Goal: Transaction & Acquisition: Purchase product/service

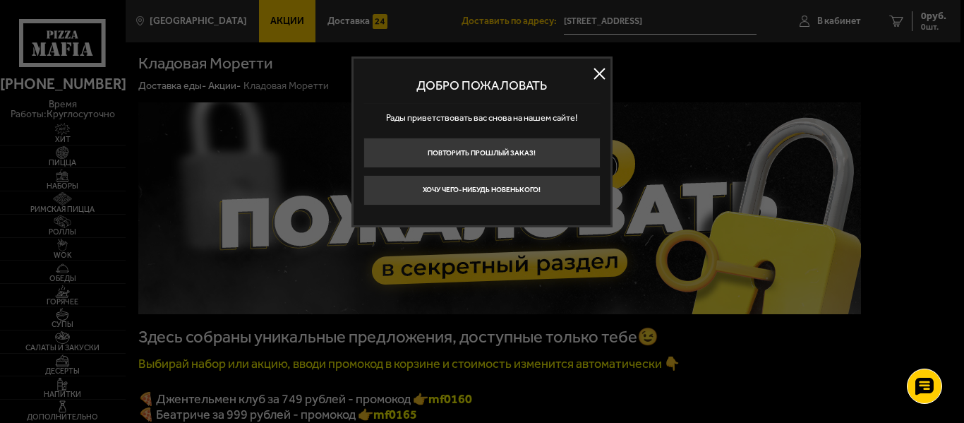
click at [604, 66] on button at bounding box center [600, 74] width 21 height 21
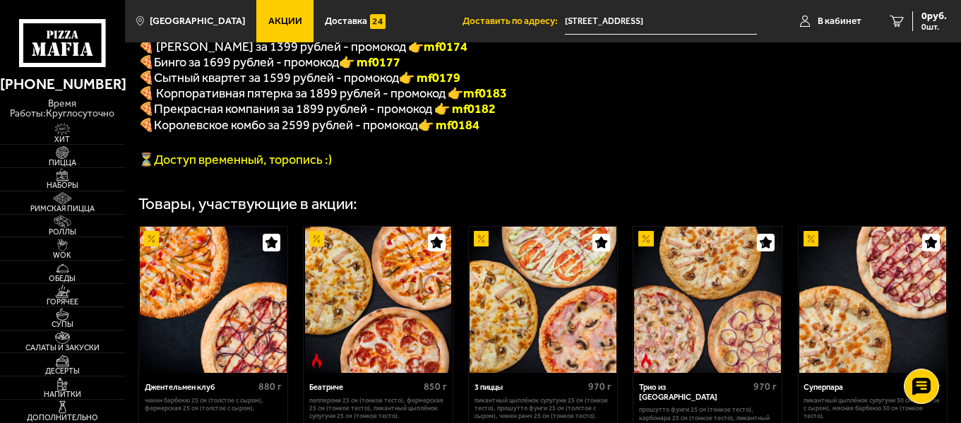
scroll to position [327, 0]
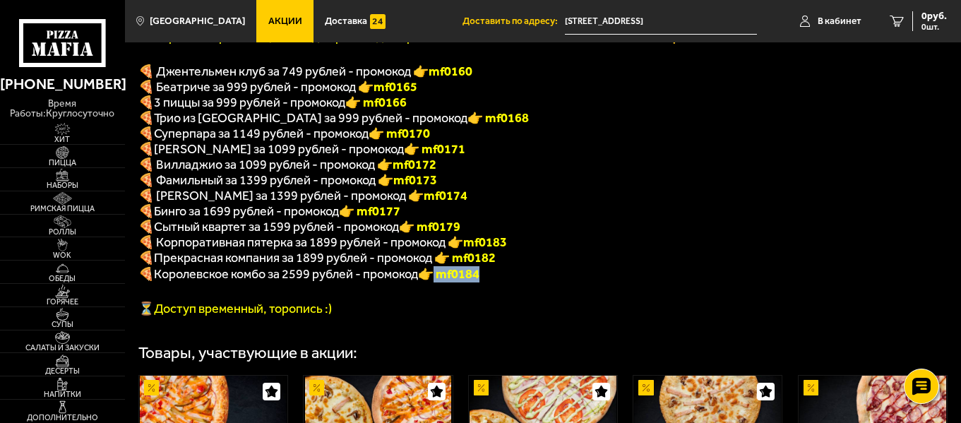
drag, startPoint x: 445, startPoint y: 290, endPoint x: 503, endPoint y: 291, distance: 57.2
click at [503, 282] on p "🍕 Королевское комбо за 2599 рублей - промокод 👉 mf0184" at bounding box center [499, 274] width 723 height 16
copy font "mf0184"
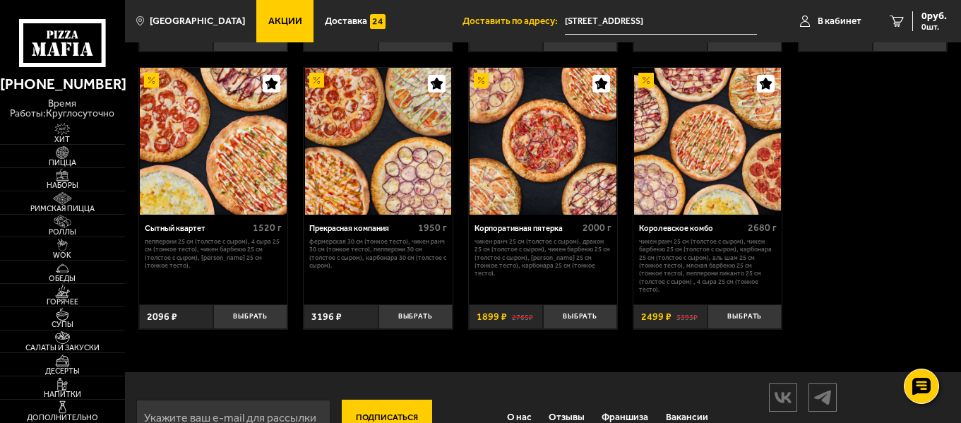
scroll to position [1198, 0]
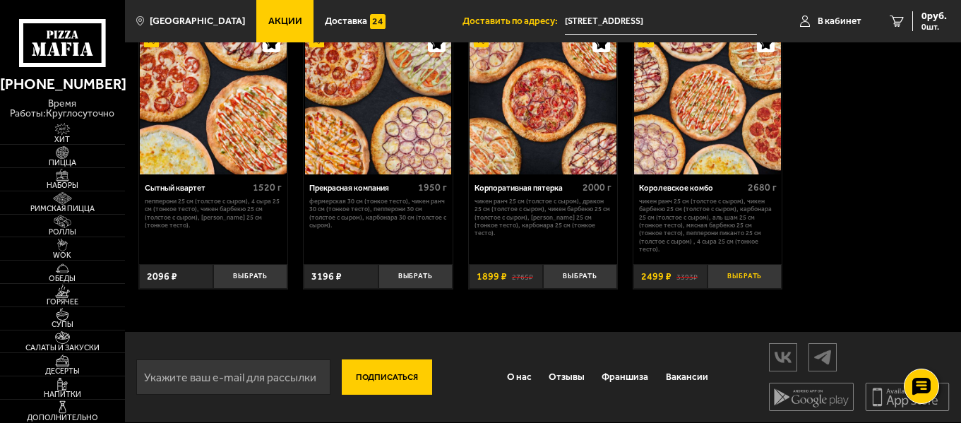
click at [758, 281] on button "Выбрать" at bounding box center [744, 276] width 74 height 25
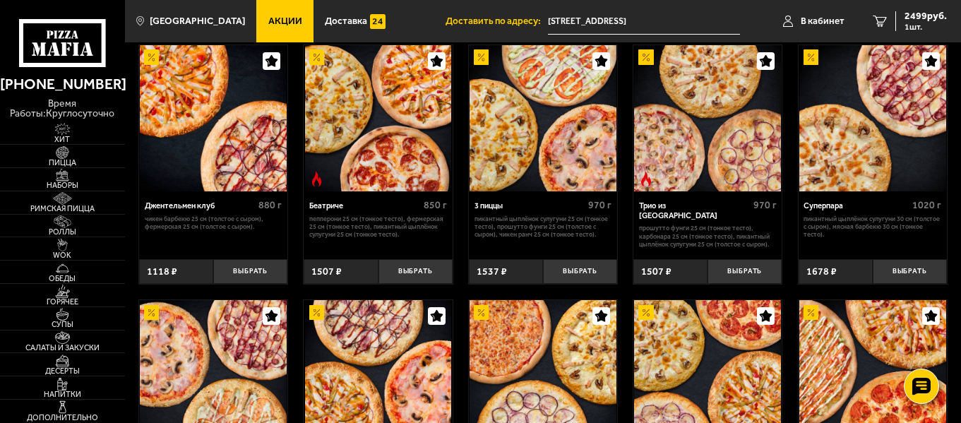
scroll to position [633, 0]
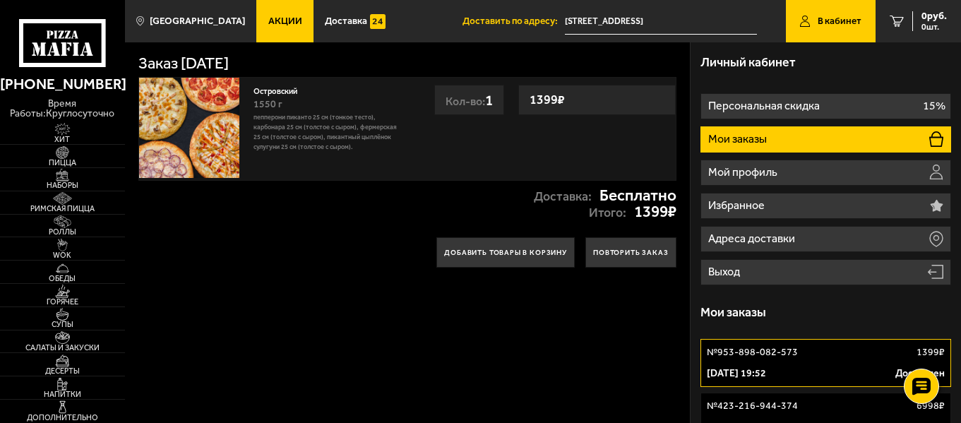
click at [87, 39] on icon at bounding box center [62, 43] width 86 height 48
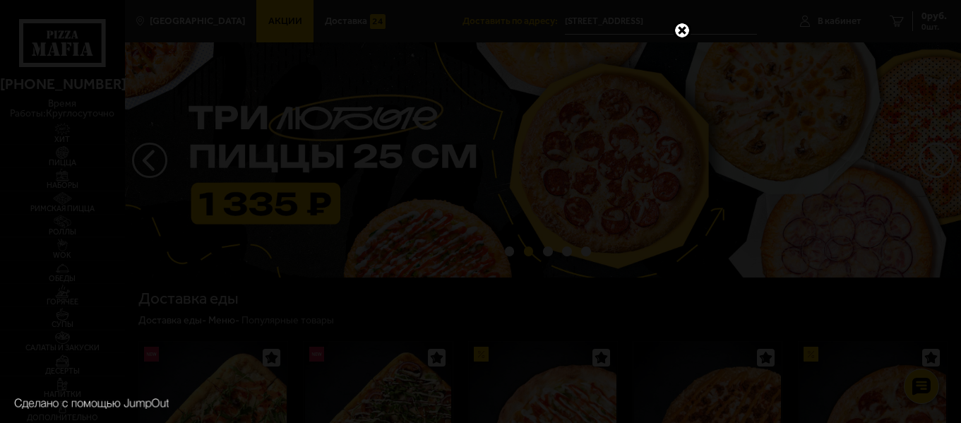
click at [678, 30] on link at bounding box center [682, 30] width 18 height 18
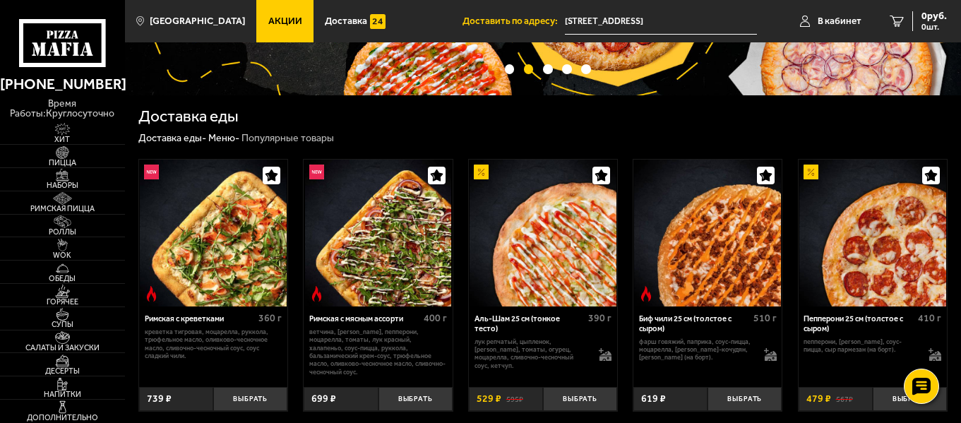
scroll to position [212, 0]
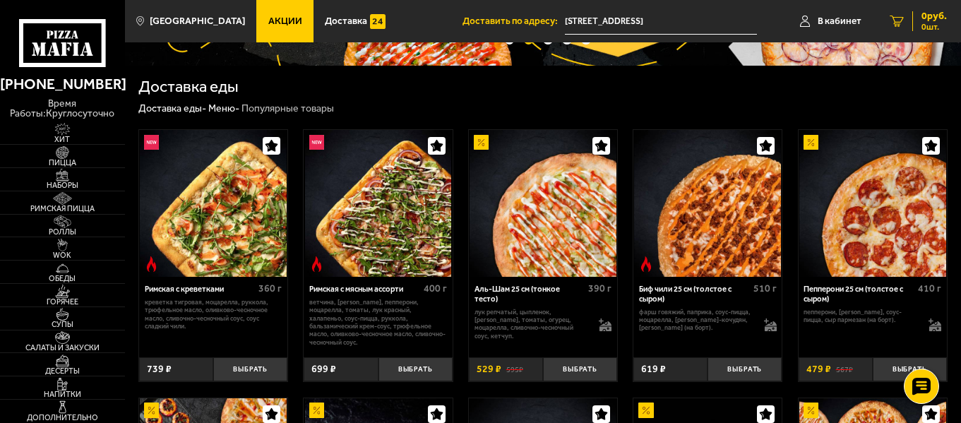
click at [937, 16] on span "0 руб." at bounding box center [933, 16] width 25 height 10
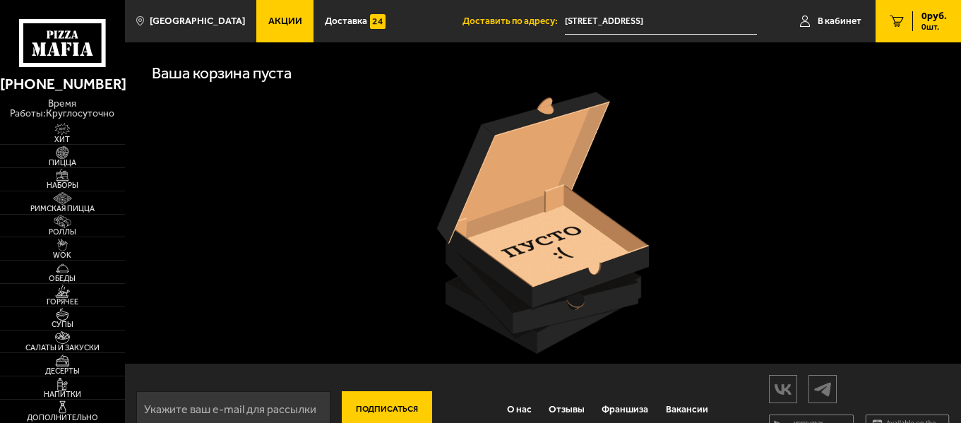
click at [936, 16] on span "0 руб." at bounding box center [933, 16] width 25 height 10
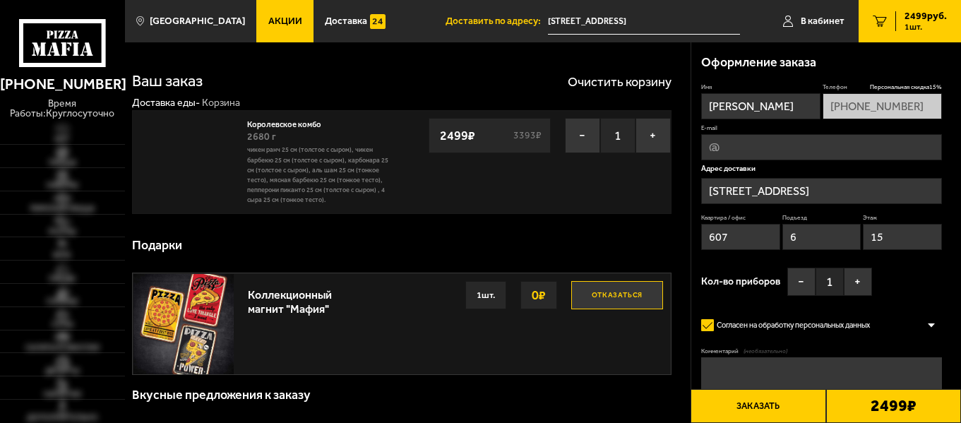
type input "[STREET_ADDRESS][PERSON_NAME]"
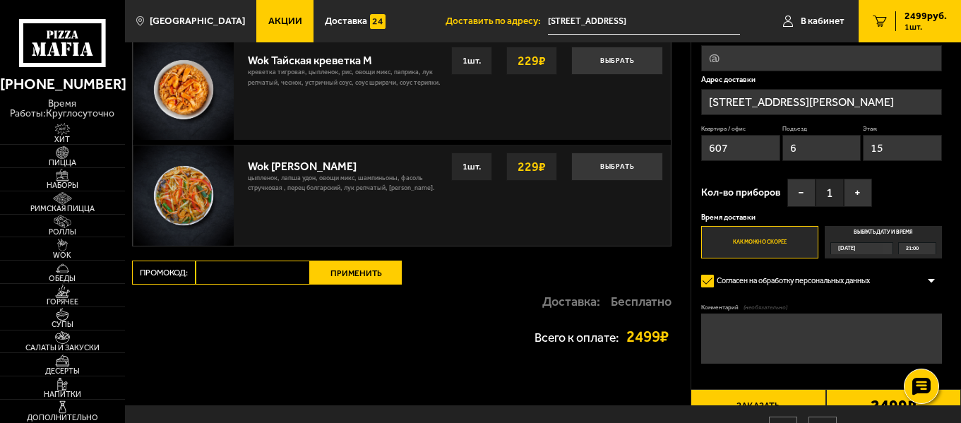
scroll to position [847, 0]
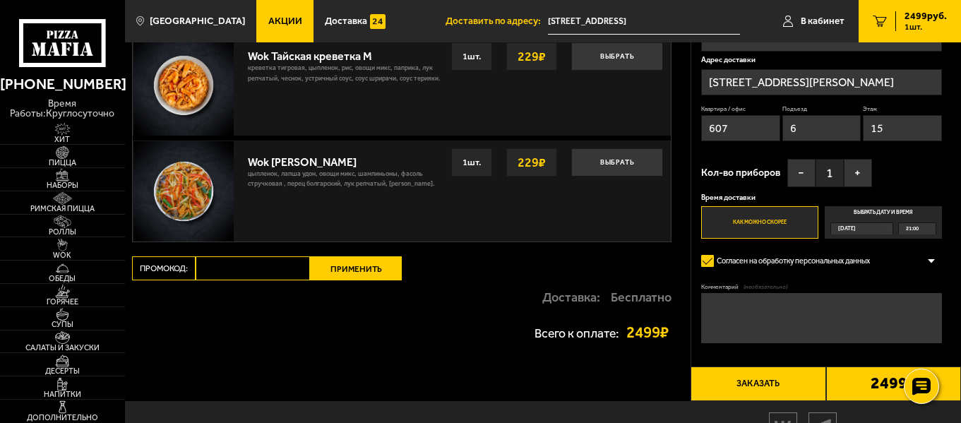
paste input "mf0184"
type input "mf0184"
click at [345, 270] on button "Применить" at bounding box center [356, 268] width 92 height 24
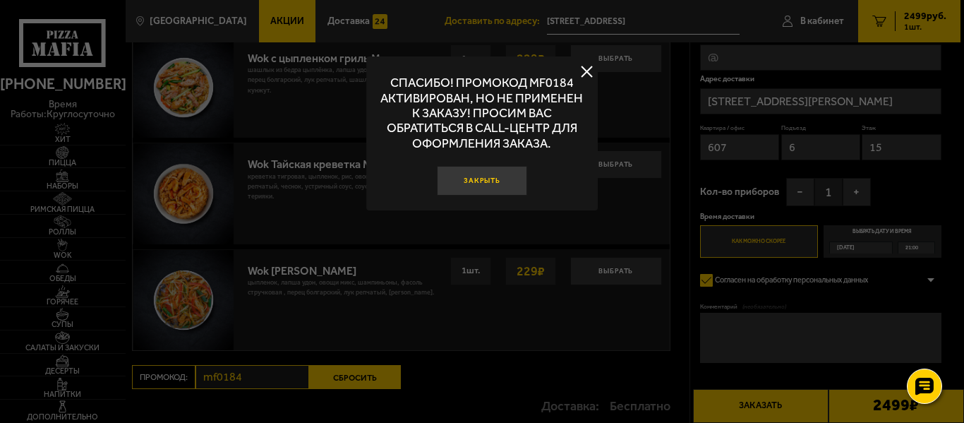
click at [495, 179] on button "Закрыть" at bounding box center [482, 181] width 90 height 30
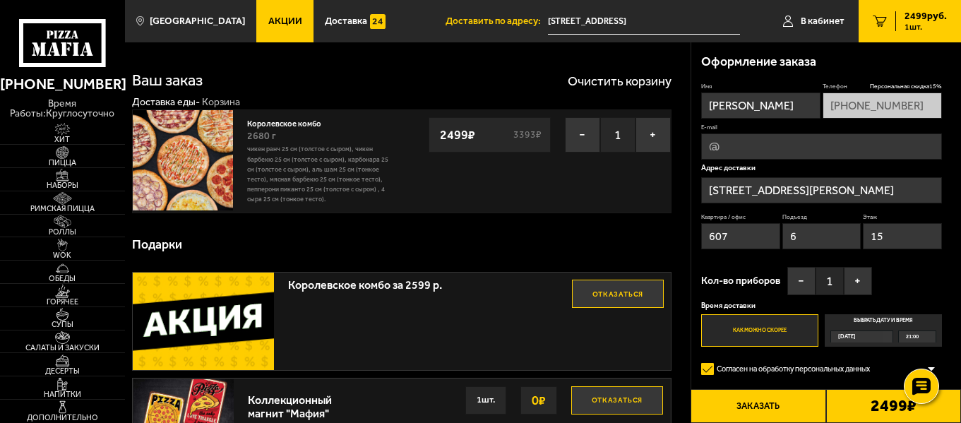
scroll to position [0, 0]
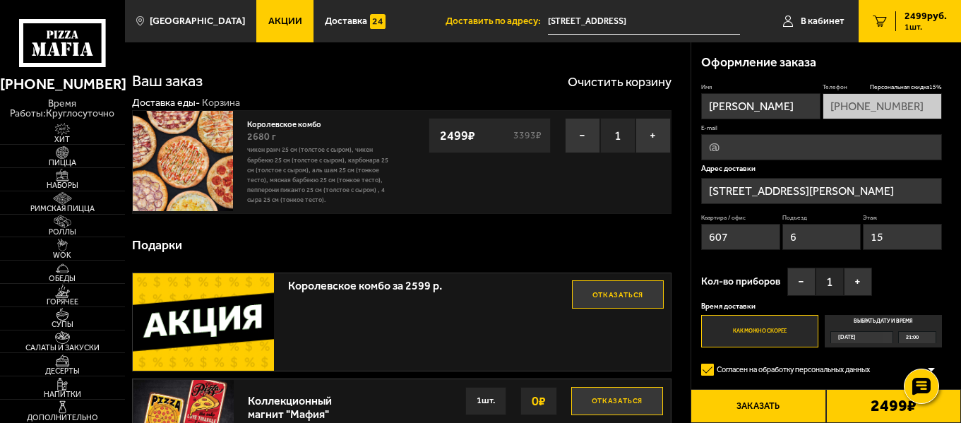
click at [921, 20] on span "2499 руб." at bounding box center [925, 16] width 42 height 10
click at [579, 138] on button "−" at bounding box center [582, 135] width 35 height 35
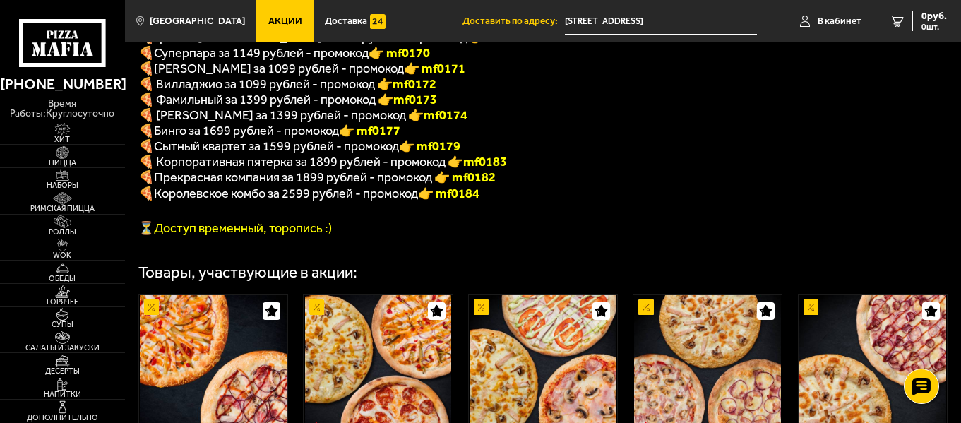
scroll to position [351, 0]
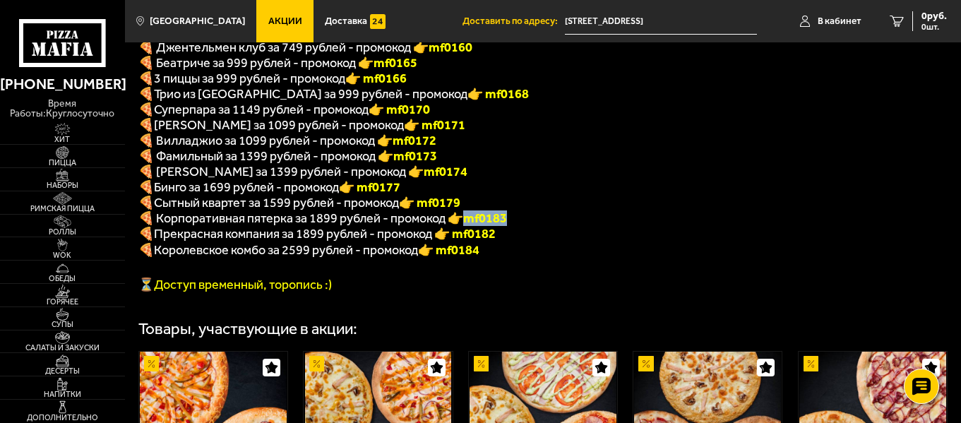
drag, startPoint x: 469, startPoint y: 234, endPoint x: 528, endPoint y: 234, distance: 59.3
click at [528, 226] on p "🍕 Корпоративная пятерка за 1899 рублей - промокод 👉 mf0183" at bounding box center [499, 218] width 723 height 16
copy span "🍕 Корпоративная пятерка за 1899 рублей - промокод 👉 mf0183"
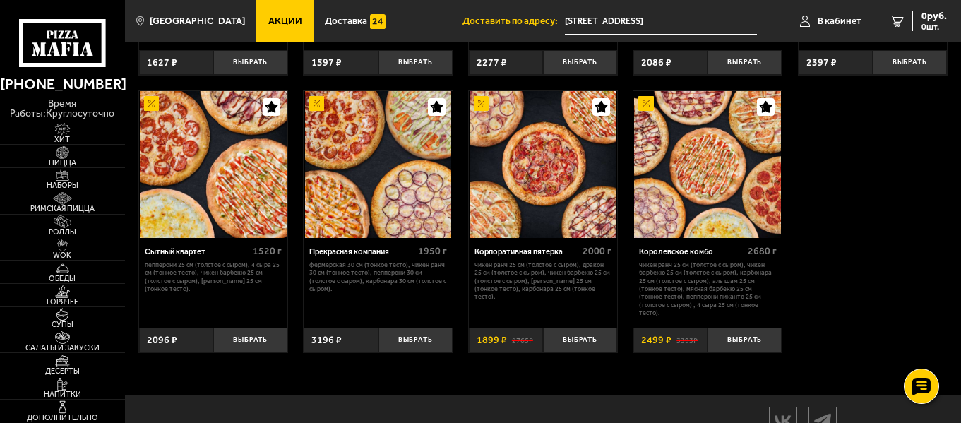
scroll to position [1198, 0]
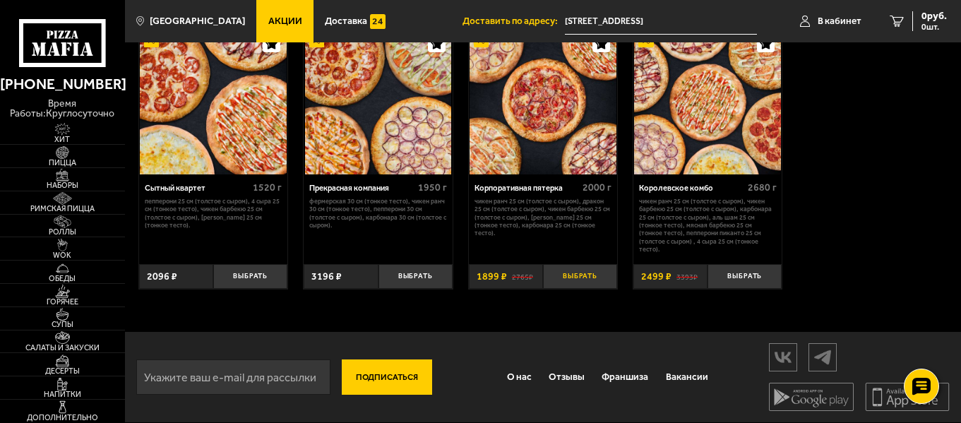
click at [574, 270] on button "Выбрать" at bounding box center [580, 276] width 74 height 25
click at [914, 19] on span "1899 руб." at bounding box center [925, 16] width 42 height 10
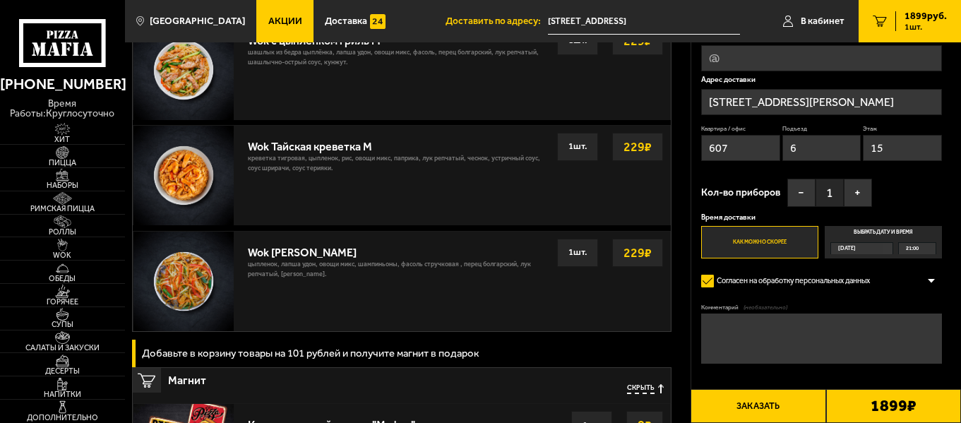
scroll to position [847, 0]
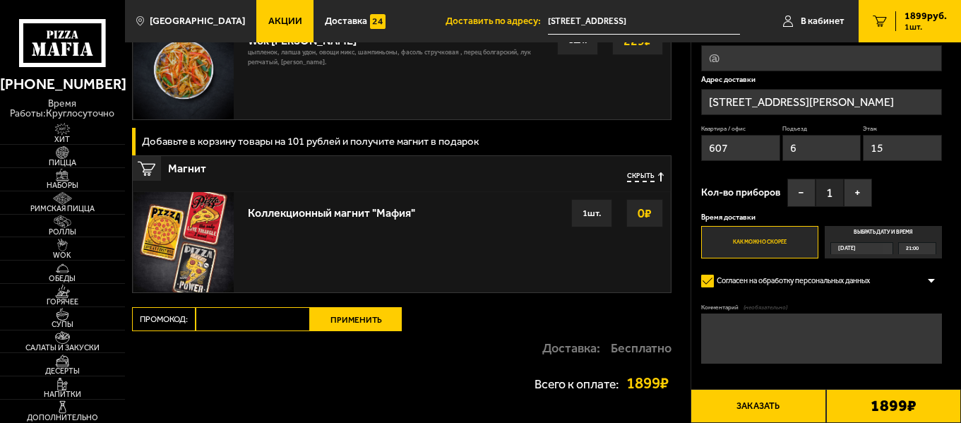
paste input "mf0183"
type input "mf0183"
click at [352, 326] on button "Применить" at bounding box center [356, 319] width 92 height 24
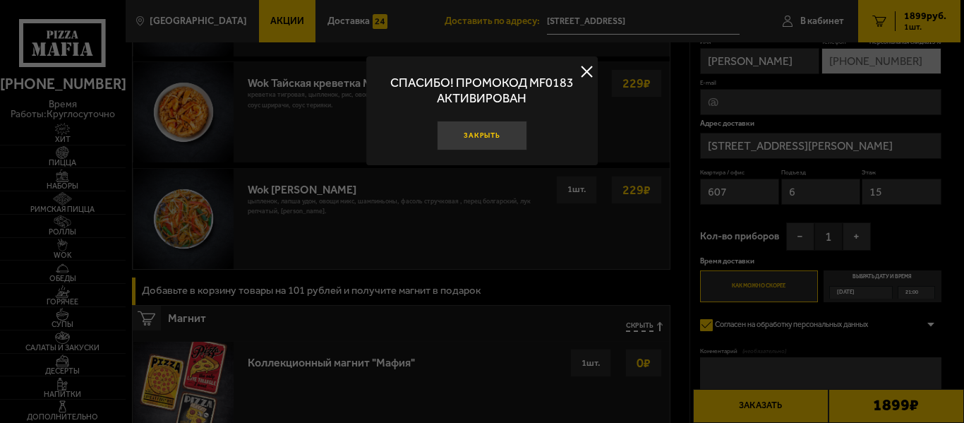
click at [480, 134] on button "Закрыть" at bounding box center [482, 136] width 90 height 30
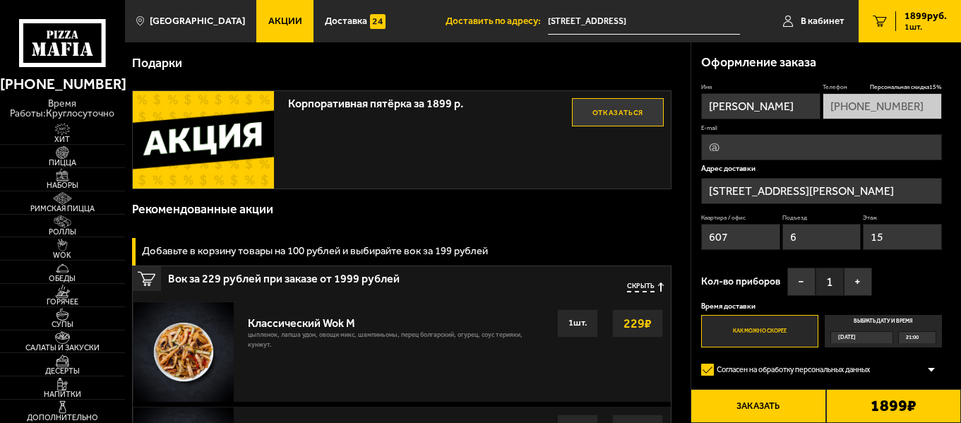
scroll to position [0, 0]
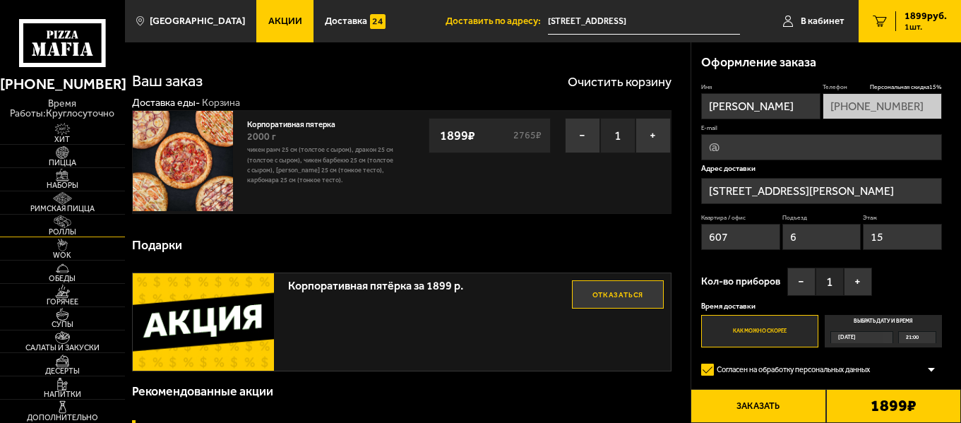
click at [62, 231] on span "Роллы" at bounding box center [62, 232] width 125 height 8
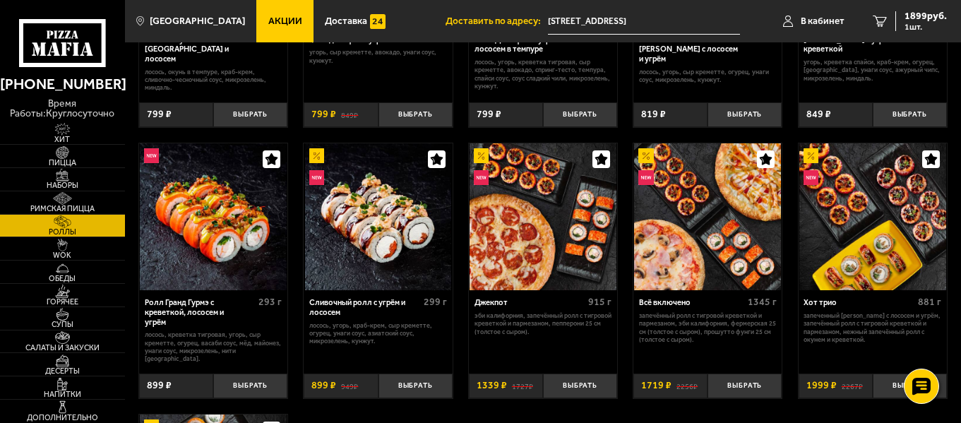
scroll to position [565, 0]
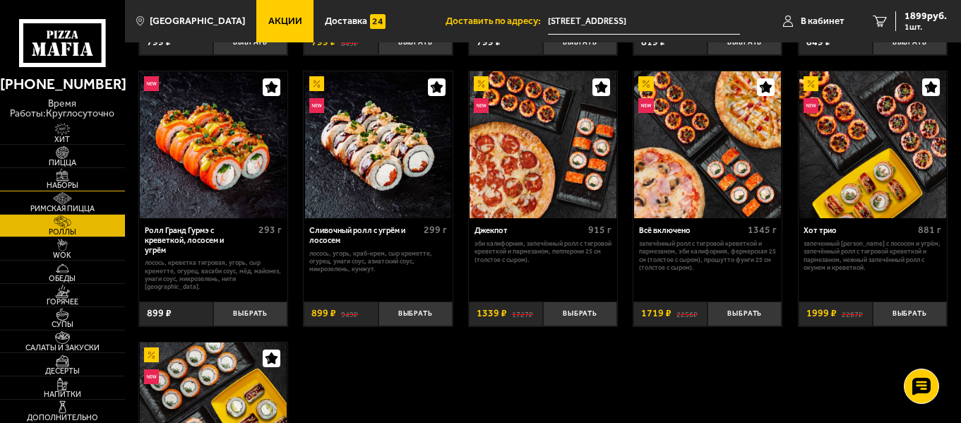
click at [53, 174] on img at bounding box center [62, 175] width 38 height 13
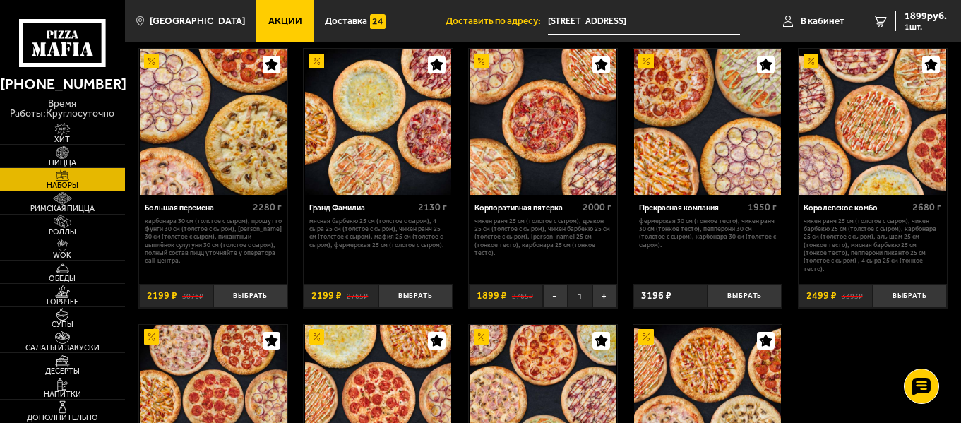
scroll to position [1341, 0]
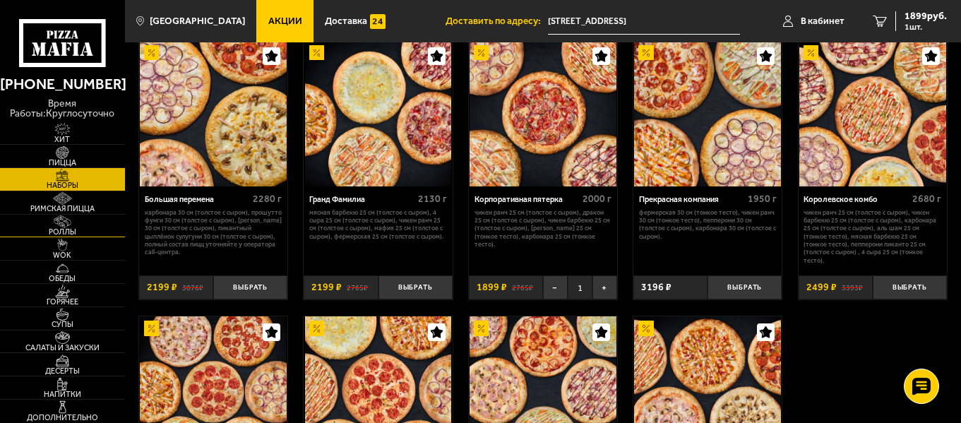
click at [49, 234] on span "Роллы" at bounding box center [62, 232] width 125 height 8
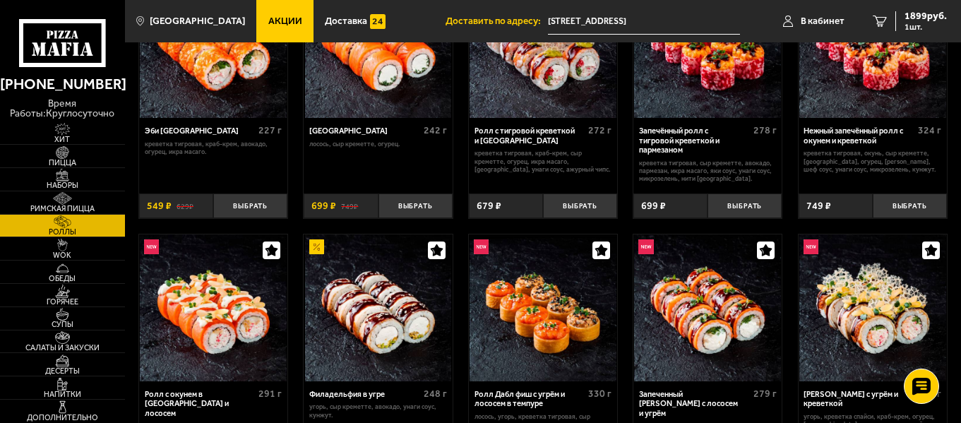
scroll to position [141, 0]
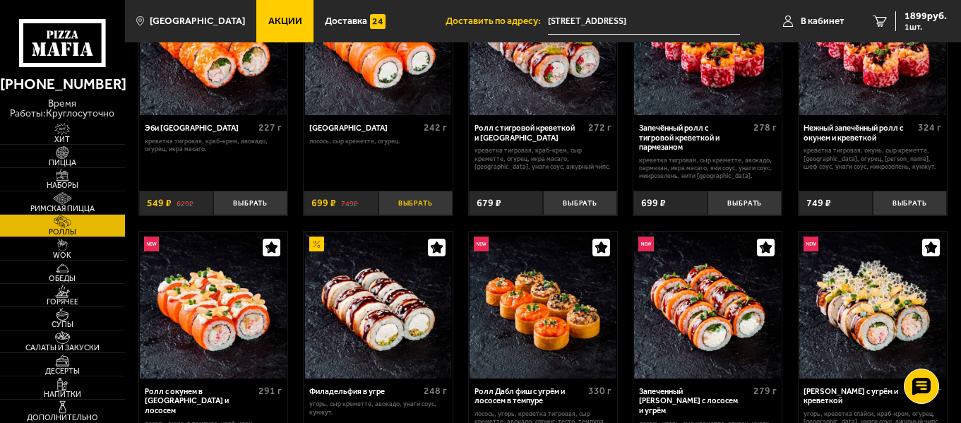
click at [429, 203] on button "Выбрать" at bounding box center [415, 203] width 74 height 25
click at [921, 13] on span "2598 руб." at bounding box center [925, 16] width 42 height 10
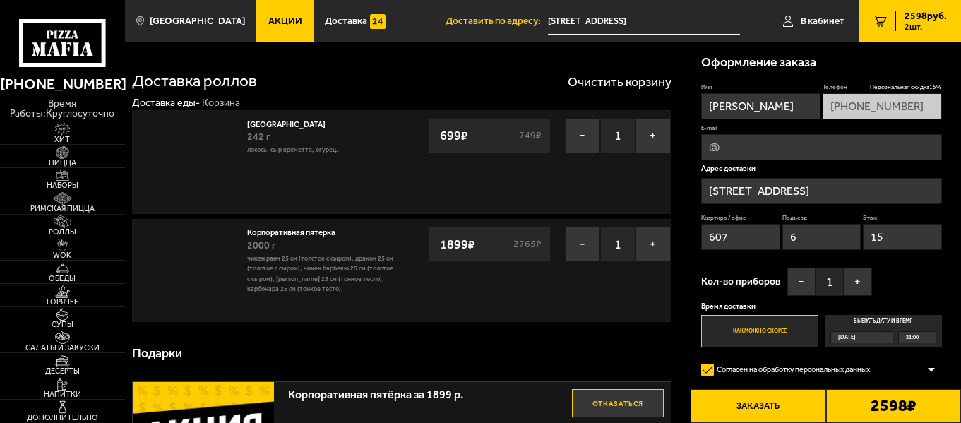
type input "проспект Маршала Жукова, 37к3"
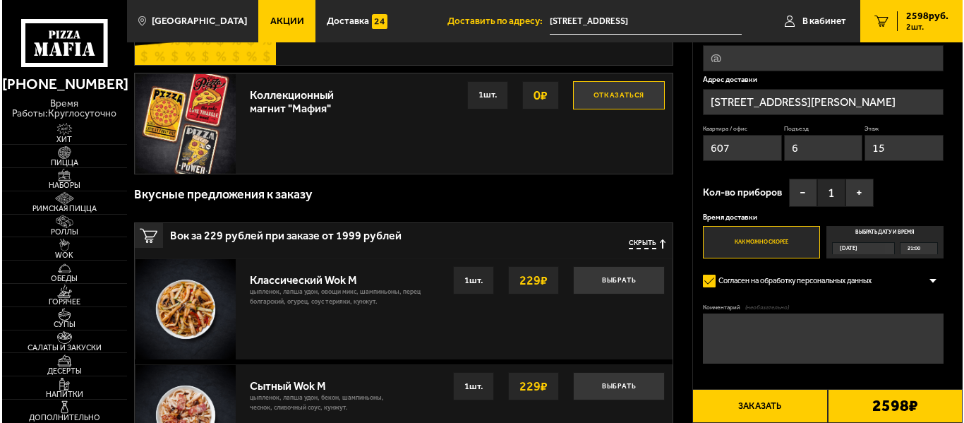
scroll to position [424, 0]
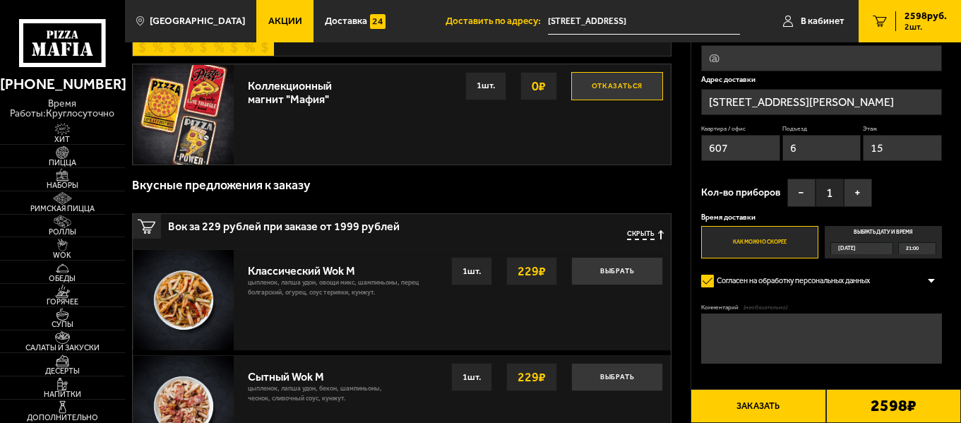
click at [772, 401] on button "Заказать" at bounding box center [757, 406] width 135 height 34
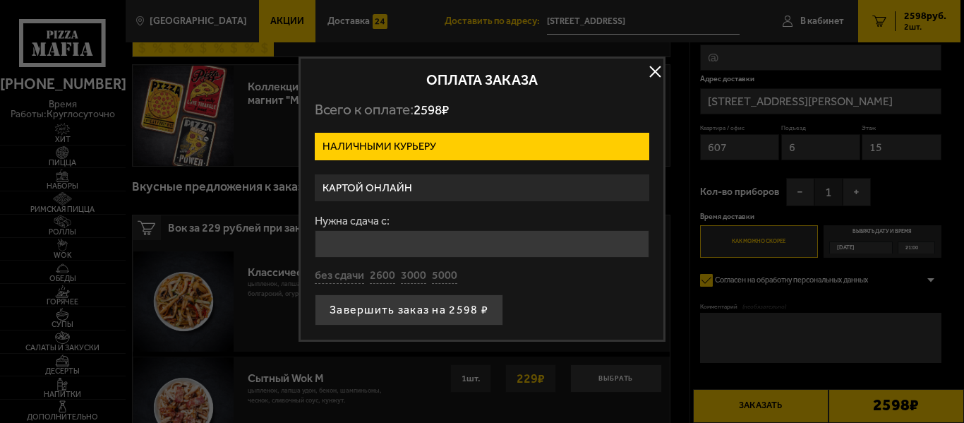
click at [469, 179] on label "Картой онлайн" at bounding box center [482, 188] width 335 height 28
click at [0, 0] on input "Картой онлайн" at bounding box center [0, 0] width 0 height 0
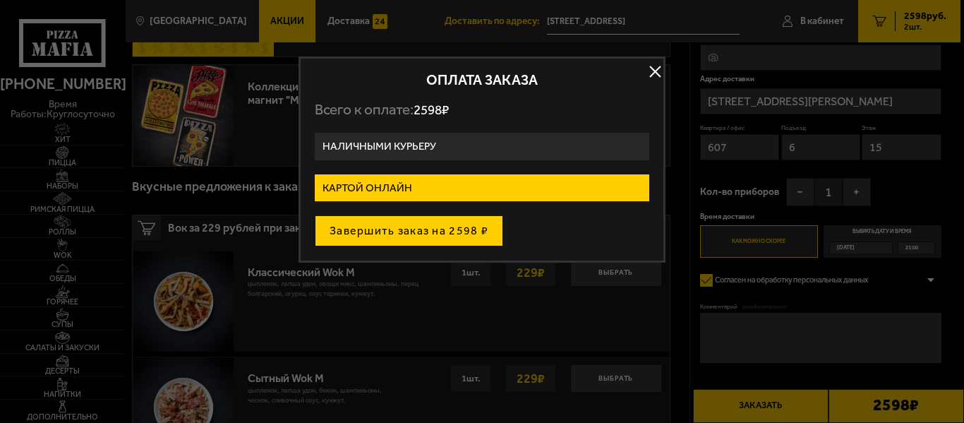
click at [472, 228] on button "Завершить заказ на 2598 ₽" at bounding box center [409, 230] width 189 height 31
